Goal: Find specific page/section: Find specific page/section

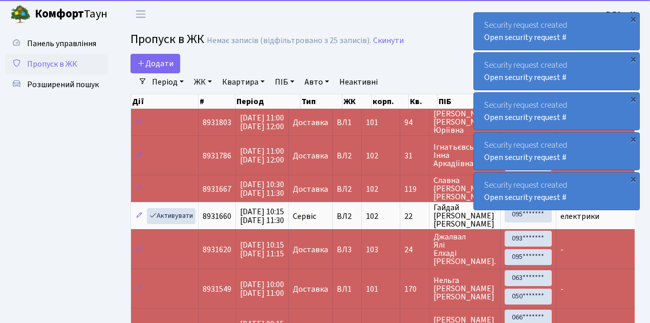
select select "25"
click at [52, 65] on span "Пропуск в ЖК" at bounding box center [52, 63] width 50 height 11
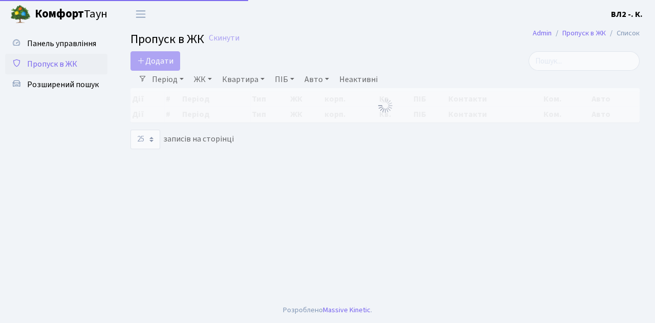
select select "25"
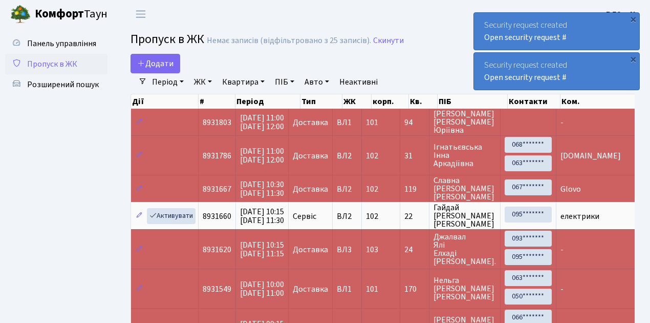
click at [65, 63] on span "Пропуск в ЖК" at bounding box center [52, 63] width 50 height 11
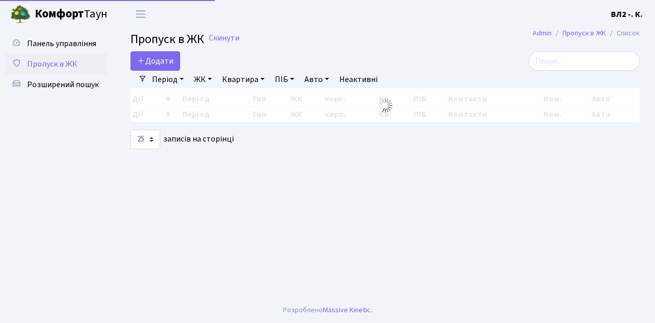
select select "25"
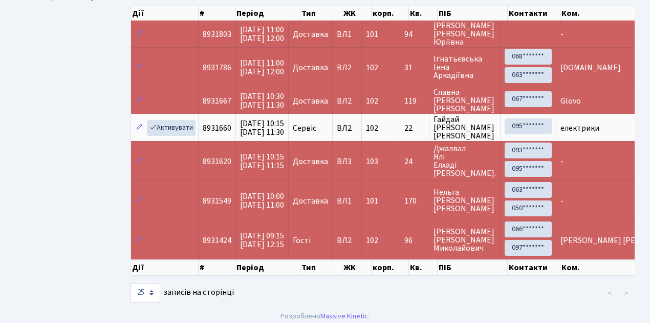
scroll to position [95, 0]
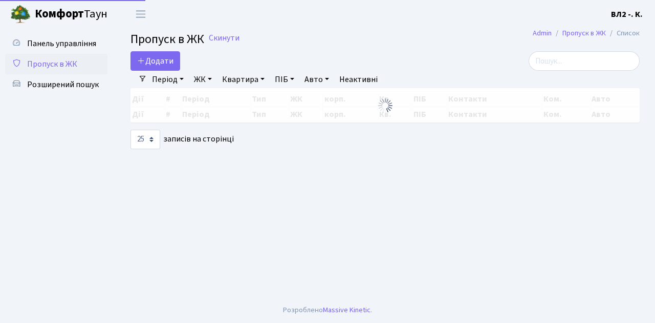
select select "25"
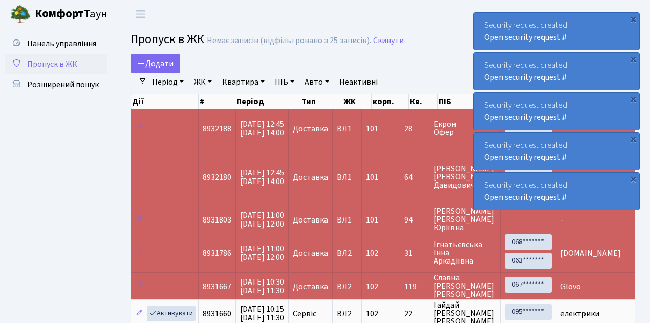
click at [52, 66] on span "Пропуск в ЖК" at bounding box center [52, 63] width 50 height 11
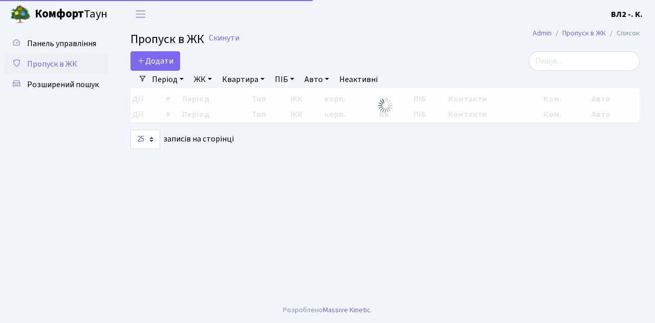
select select "25"
